Goal: Task Accomplishment & Management: Manage account settings

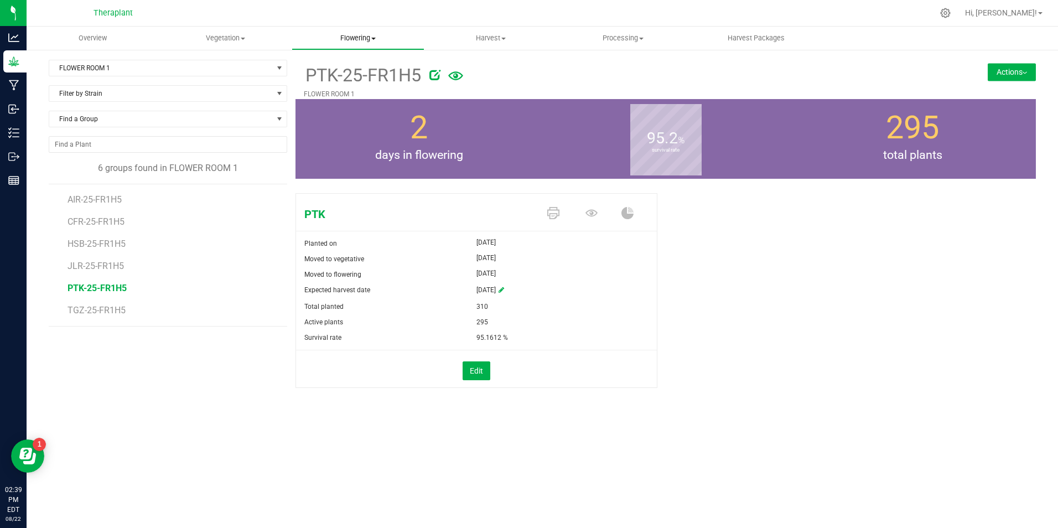
click at [377, 35] on span "Flowering" at bounding box center [358, 38] width 132 height 10
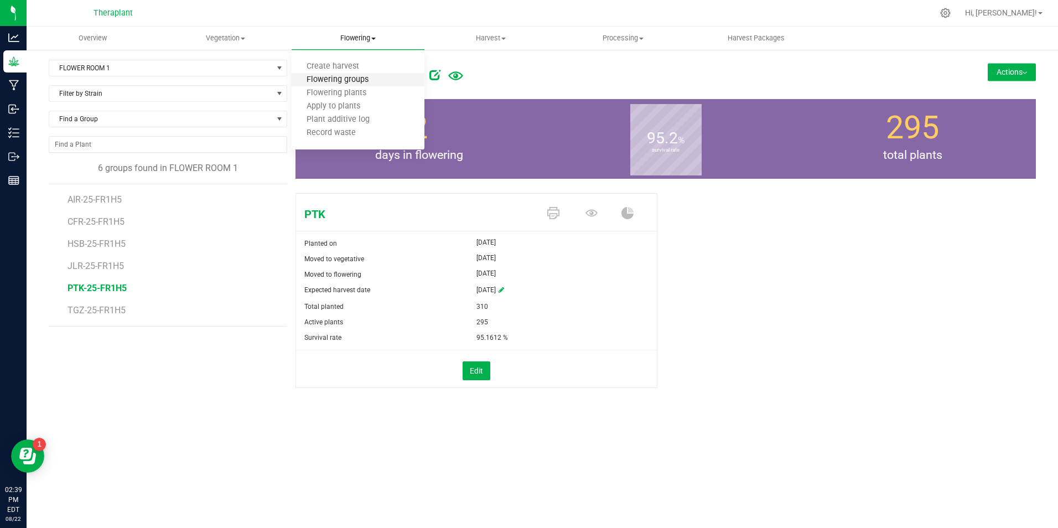
click at [358, 79] on span "Flowering groups" at bounding box center [338, 79] width 92 height 9
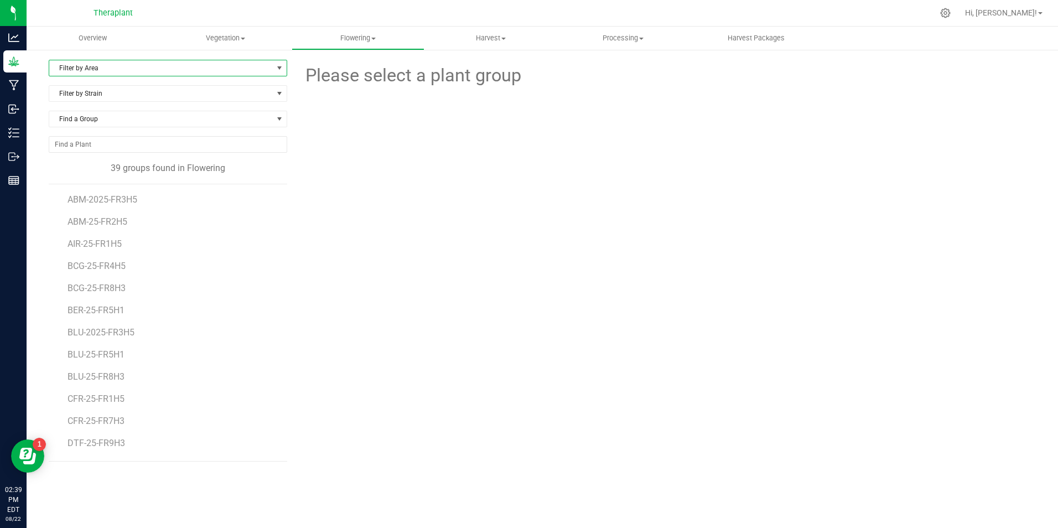
click at [122, 65] on span "Filter by Area" at bounding box center [161, 67] width 224 height 15
click at [113, 107] on li "FLOWER ROOM 1" at bounding box center [167, 103] width 237 height 17
click at [113, 248] on span "HSB-25-FR1H5" at bounding box center [97, 243] width 60 height 11
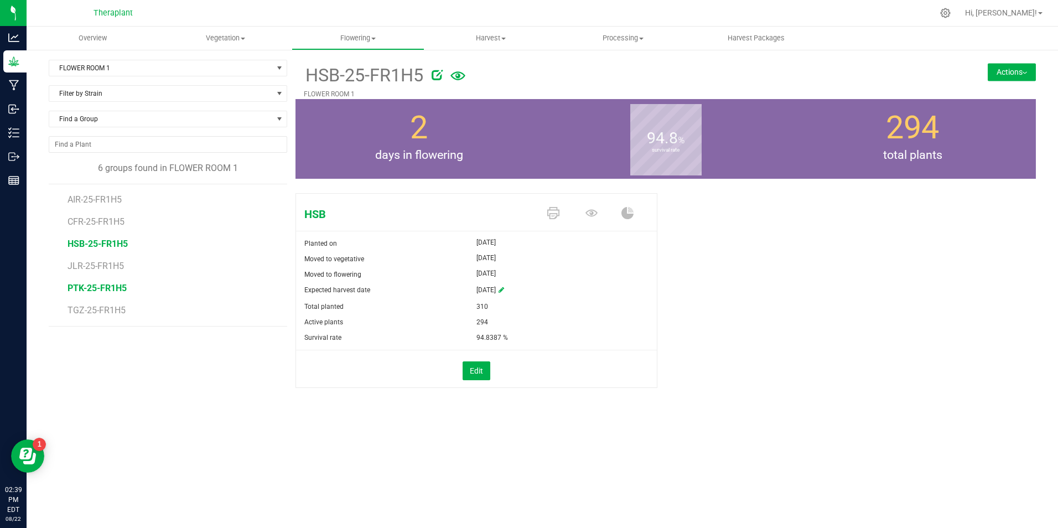
click at [106, 283] on span "PTK-25-FR1H5" at bounding box center [96, 288] width 59 height 11
click at [482, 369] on button "Edit" at bounding box center [477, 370] width 28 height 19
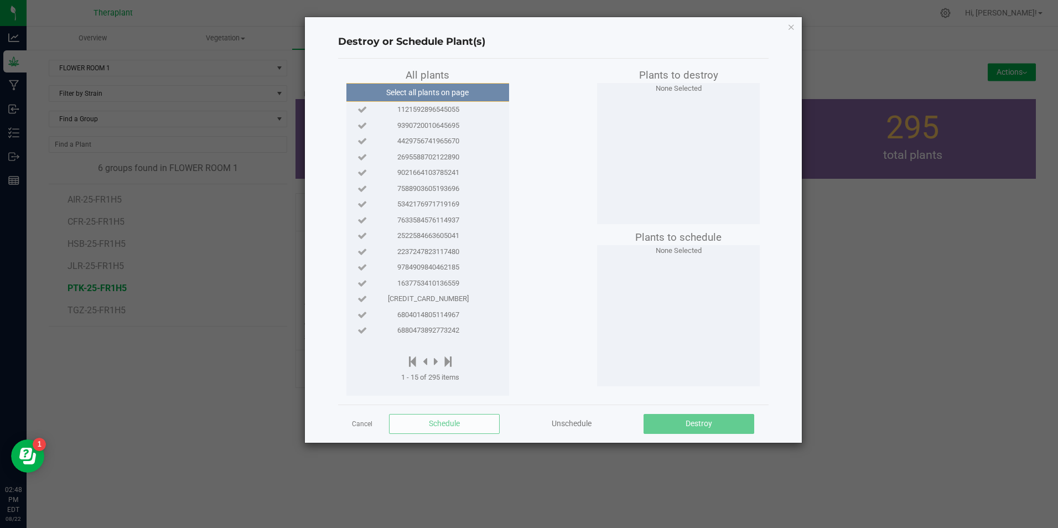
click at [442, 105] on span "1121592896545055" at bounding box center [428, 109] width 62 height 11
click at [789, 27] on icon "button" at bounding box center [791, 26] width 8 height 13
